Goal: Browse casually: Explore the website without a specific task or goal

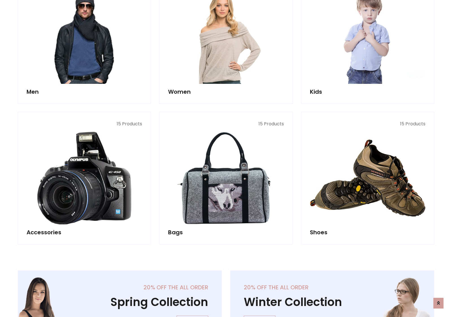
scroll to position [189, 0]
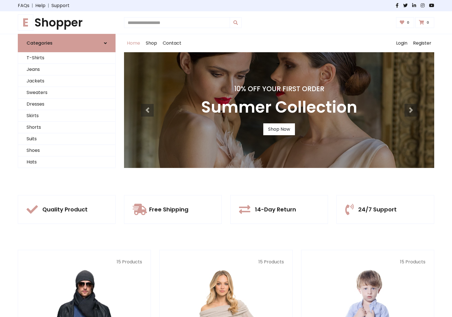
click at [67, 23] on h1 "E Shopper" at bounding box center [67, 23] width 98 height 14
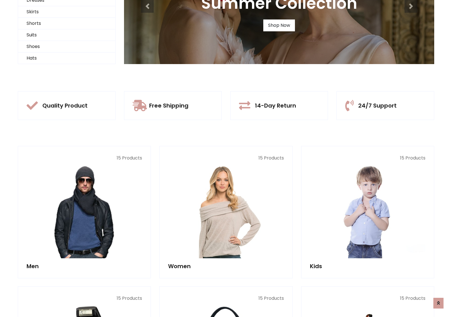
scroll to position [55, 0]
